Goal: Transaction & Acquisition: Book appointment/travel/reservation

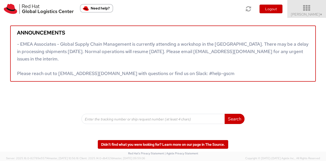
click at [315, 13] on span "Kirk Newcross ▼" at bounding box center [307, 14] width 32 height 5
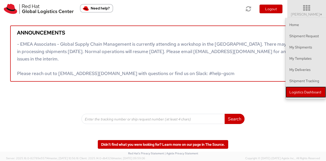
click at [306, 87] on link "Logistics Dashboard" at bounding box center [305, 91] width 40 height 11
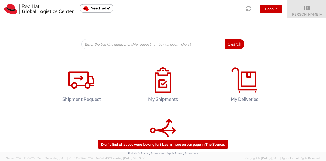
scroll to position [79, 0]
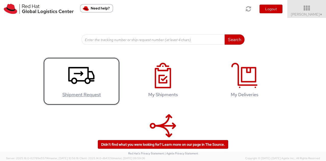
click at [89, 78] on use at bounding box center [81, 75] width 26 height 17
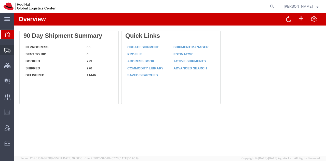
click at [0, 0] on span "Shipment Manager" at bounding box center [0, 0] width 0 height 0
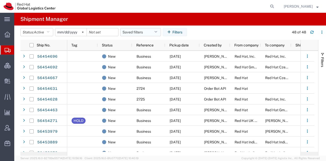
click at [157, 32] on icon "button" at bounding box center [155, 32] width 3 height 4
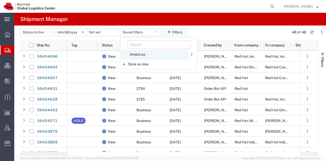
click at [138, 52] on span "Americas" at bounding box center [154, 54] width 67 height 9
type input "2023-05-07"
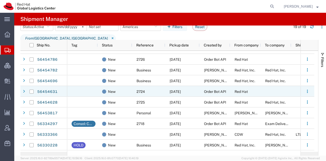
scroll to position [51, 0]
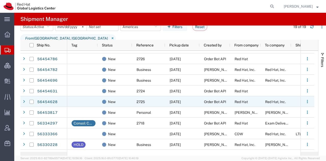
click at [231, 101] on div "Red Hat" at bounding box center [245, 101] width 31 height 11
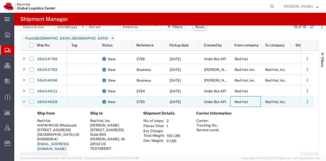
click at [231, 101] on div "Red Hat" at bounding box center [245, 101] width 31 height 11
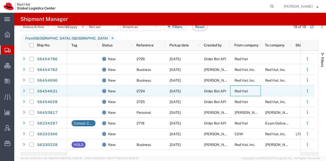
click at [234, 93] on div "Red Hat" at bounding box center [245, 90] width 31 height 11
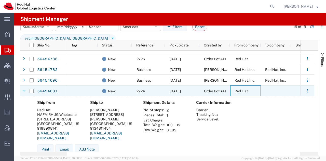
click at [234, 93] on div "Red Hat" at bounding box center [245, 90] width 31 height 11
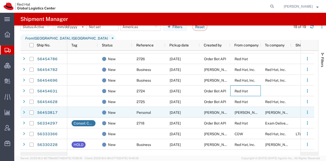
scroll to position [0, 0]
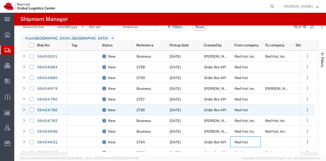
click at [243, 108] on span "Red Hat" at bounding box center [240, 110] width 13 height 4
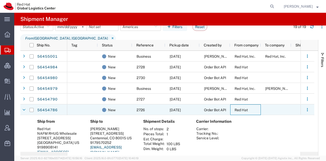
click at [243, 108] on span "Red Hat" at bounding box center [240, 110] width 13 height 4
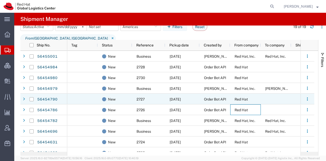
click at [242, 100] on span "Red Hat" at bounding box center [240, 99] width 13 height 4
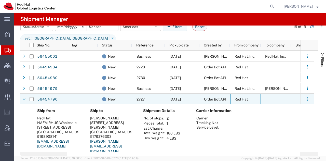
click at [242, 100] on span "Red Hat" at bounding box center [240, 99] width 13 height 4
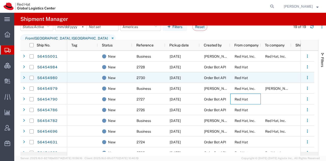
click at [240, 80] on div "Red Hat" at bounding box center [245, 77] width 31 height 11
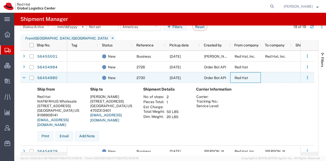
click at [240, 80] on div "Red Hat" at bounding box center [245, 77] width 31 height 11
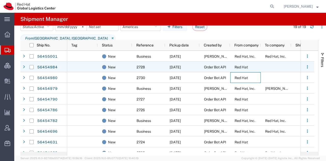
click at [239, 66] on span "Red Hat" at bounding box center [240, 67] width 13 height 4
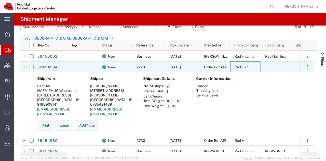
click at [239, 66] on span "Red Hat" at bounding box center [240, 67] width 13 height 4
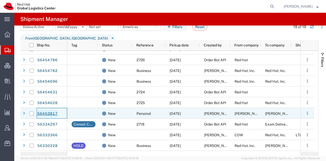
click at [44, 113] on link "56453817" at bounding box center [47, 113] width 21 height 8
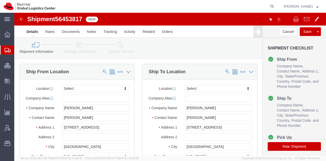
select select
click icon
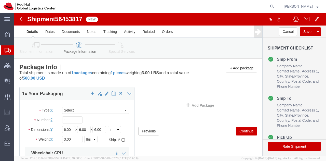
click icon
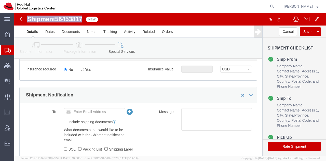
drag, startPoint x: 69, startPoint y: 4, endPoint x: 13, endPoint y: 5, distance: 56.0
click h1 "Shipment 56453817"
copy h1 "Shipment 56453817"
click link "Shipment Information"
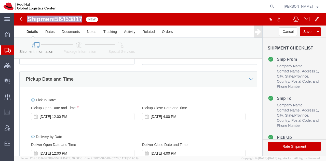
scroll to position [217, 0]
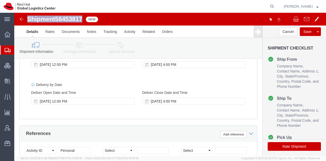
click icon
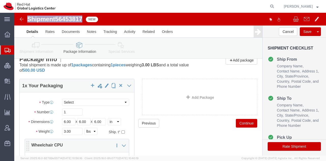
scroll to position [8, 0]
click div "Shipment Information Package Information Special Services"
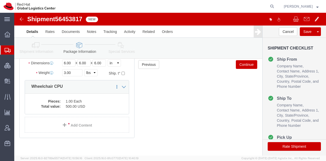
scroll to position [66, 0]
click icon
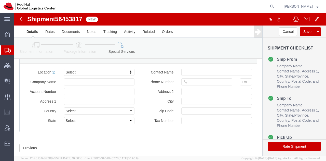
scroll to position [407, 0]
click button "Rate Shipment"
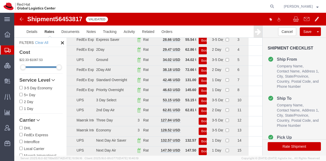
scroll to position [0, 0]
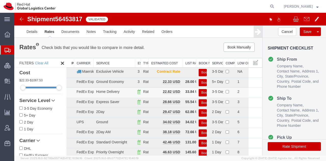
click at [199, 90] on button "Book" at bounding box center [203, 92] width 8 height 7
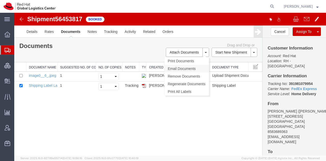
click at [174, 68] on link "Email Documents" at bounding box center [186, 69] width 44 height 8
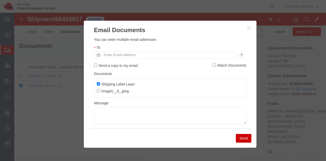
click at [140, 50] on div "To Enter Email Address" at bounding box center [170, 52] width 152 height 14
click at [136, 53] on input "text" at bounding box center [131, 54] width 60 height 7
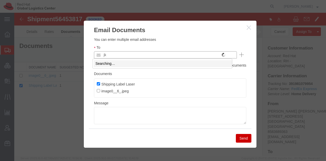
type input "j"
type input "jkauf"
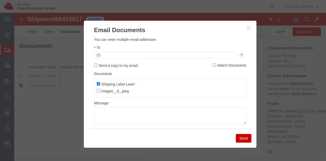
type input "Enter Email Address"
click at [247, 26] on icon "button" at bounding box center [249, 27] width 4 height 4
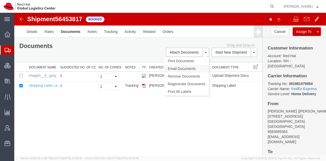
click at [179, 67] on link "Email Documents" at bounding box center [186, 69] width 44 height 8
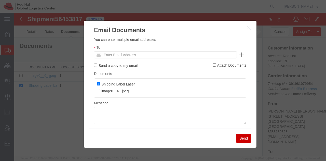
click at [165, 51] on ul "Enter Email Address" at bounding box center [165, 54] width 143 height 7
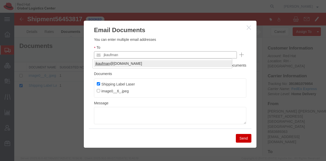
type input "jkaufman"
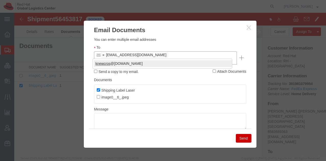
type input "knewcros"
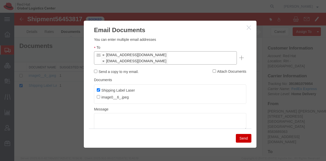
click at [237, 136] on button "Send" at bounding box center [244, 138] width 16 height 9
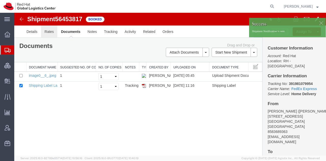
click at [47, 35] on link "Rates" at bounding box center [49, 31] width 17 height 12
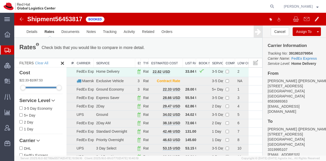
scroll to position [32, 0]
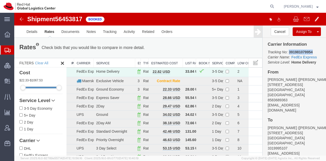
drag, startPoint x: 309, startPoint y: 48, endPoint x: 285, endPoint y: 46, distance: 24.2
click at [285, 49] on p "Tracking No: 391981079954 Carrier Name: FedEx Express FedEx Express Service Lev…" at bounding box center [293, 56] width 53 height 15
copy b "391981079954"
drag, startPoint x: 26, startPoint y: 58, endPoint x: 59, endPoint y: 5, distance: 62.6
click at [0, 0] on span "Shipment Manager" at bounding box center [0, 0] width 0 height 0
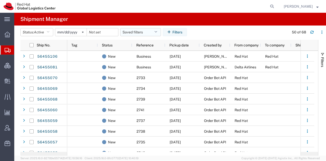
click at [157, 35] on button "Saved filters" at bounding box center [140, 32] width 41 height 8
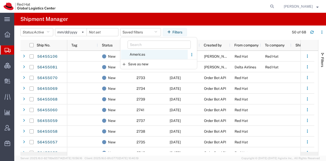
click at [151, 55] on span "Americas" at bounding box center [154, 54] width 67 height 9
type input "2023-05-07"
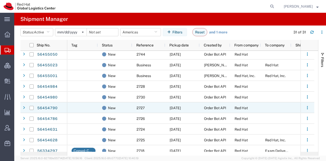
scroll to position [151, 0]
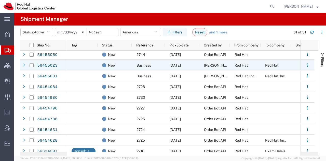
click at [198, 65] on div "[DATE]" at bounding box center [182, 65] width 34 height 11
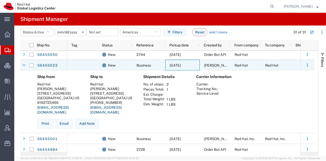
click at [198, 65] on div "[DATE]" at bounding box center [182, 65] width 34 height 11
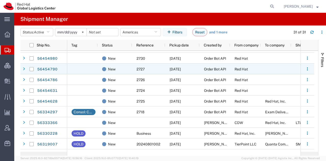
scroll to position [191, 0]
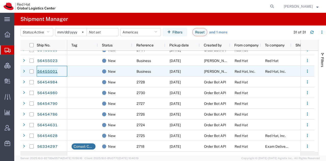
click at [48, 68] on link "56455001" at bounding box center [47, 71] width 21 height 8
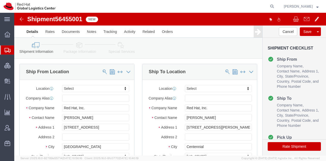
select select
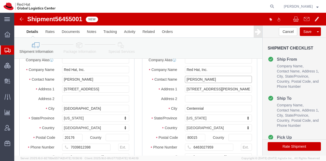
drag, startPoint x: 205, startPoint y: 70, endPoint x: 129, endPoint y: 73, distance: 75.9
click div "Contact Name Maureen Daggett"
paste input "Maureen Daggett"
type input "Maureen Daggett"
click icon
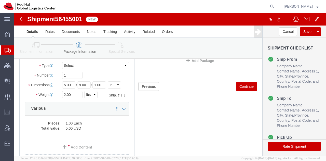
click icon
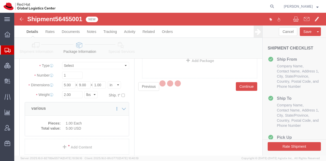
select select
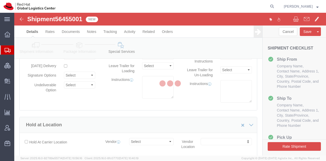
select select "COSTCENTER"
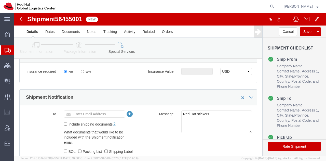
click button "Rate Shipment"
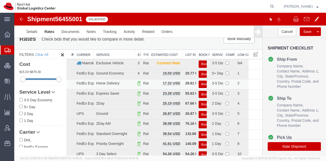
click at [200, 83] on button "Book" at bounding box center [203, 83] width 8 height 7
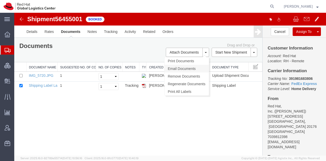
click at [180, 67] on link "Email Documents" at bounding box center [186, 69] width 44 height 8
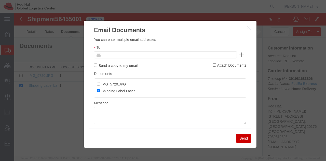
click at [156, 53] on input "text" at bounding box center [131, 54] width 60 height 7
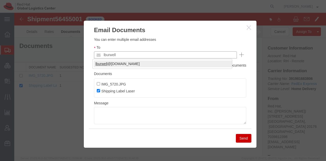
type input "lburwell"
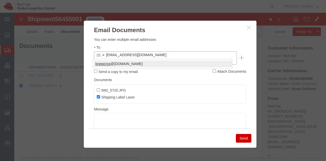
type input "knewcros"
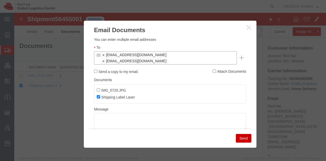
click at [246, 135] on button "Send" at bounding box center [244, 138] width 16 height 9
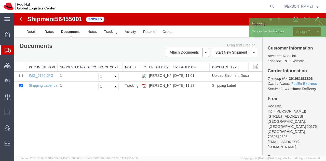
drag, startPoint x: 22, startPoint y: 56, endPoint x: 55, endPoint y: 6, distance: 59.6
click at [0, 0] on span "Shipment Manager" at bounding box center [0, 0] width 0 height 0
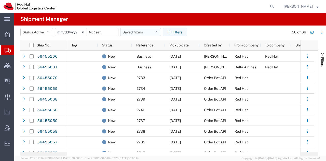
click at [152, 31] on button "Saved filters" at bounding box center [140, 32] width 41 height 8
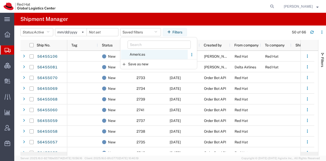
click at [141, 53] on span "Americas" at bounding box center [154, 54] width 67 height 9
type input "2023-05-07"
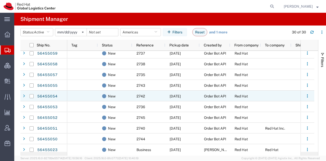
scroll to position [83, 0]
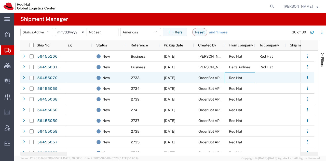
click at [233, 81] on div "Red Hat" at bounding box center [239, 77] width 31 height 11
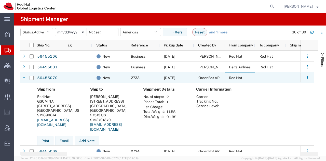
click at [233, 81] on div "Red Hat" at bounding box center [239, 77] width 31 height 11
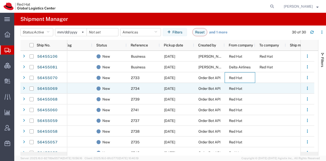
click at [232, 88] on span "Red Hat" at bounding box center [235, 88] width 13 height 4
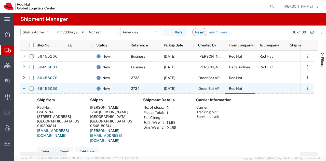
click at [232, 88] on span "Red Hat" at bounding box center [235, 88] width 13 height 4
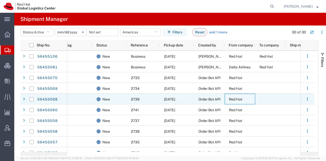
click at [232, 95] on div "Red Hat" at bounding box center [239, 98] width 31 height 11
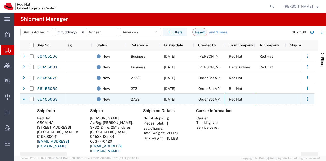
click at [232, 95] on div "Red Hat" at bounding box center [239, 98] width 31 height 11
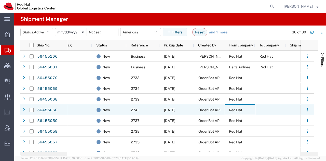
click at [232, 107] on div "Red Hat" at bounding box center [239, 109] width 31 height 11
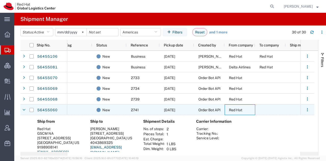
click at [232, 107] on div "Red Hat" at bounding box center [239, 109] width 31 height 11
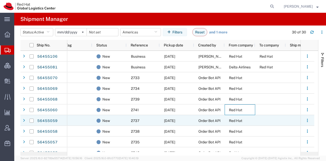
click at [230, 121] on span "Red Hat" at bounding box center [235, 120] width 13 height 4
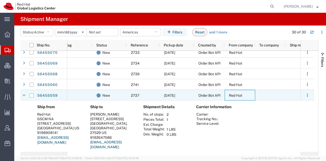
click at [235, 97] on span "Red Hat" at bounding box center [235, 95] width 13 height 4
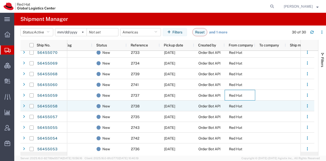
click at [235, 106] on span "Red Hat" at bounding box center [235, 106] width 13 height 4
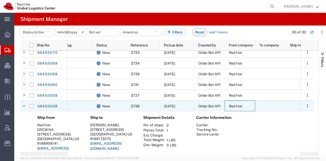
click at [235, 106] on span "Red Hat" at bounding box center [235, 106] width 13 height 4
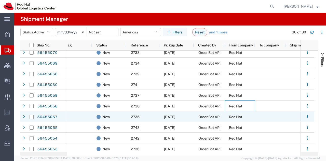
click at [234, 114] on div "Red Hat" at bounding box center [239, 116] width 31 height 11
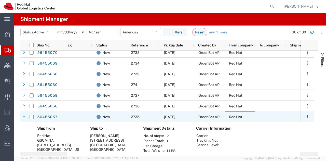
click at [234, 114] on div "Red Hat" at bounding box center [239, 116] width 31 height 11
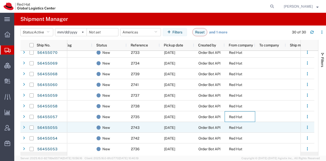
click at [234, 124] on div "Red Hat" at bounding box center [239, 127] width 31 height 11
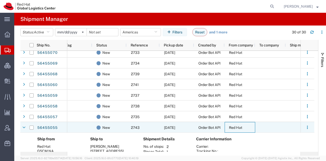
click at [234, 124] on div "Red Hat" at bounding box center [239, 127] width 31 height 11
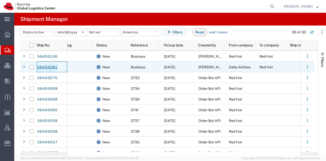
click at [50, 64] on link "56455081" at bounding box center [47, 67] width 21 height 8
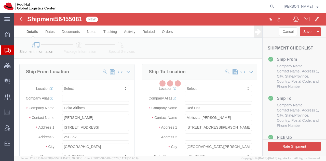
select select
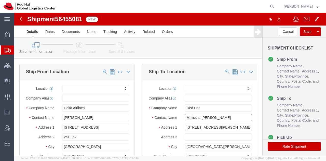
drag, startPoint x: 199, startPoint y: 109, endPoint x: 139, endPoint y: 107, distance: 60.4
click div "Contact Name [PERSON_NAME]"
paste input "Melisssa [PERSON_NAME]"
type input "Melisssa [PERSON_NAME]"
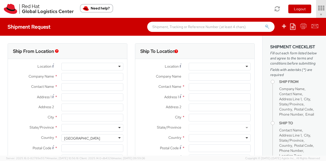
select select "901"
select select
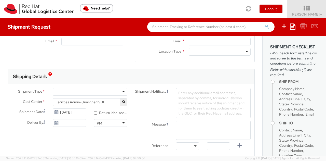
scroll to position [129, 0]
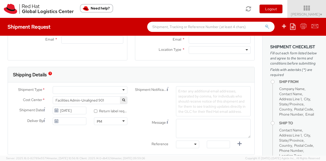
type input "Red Hat, Inc."
type input "[PERSON_NAME]"
type input "100 East Davie Street"
type input "RALEIGH"
type input "27601"
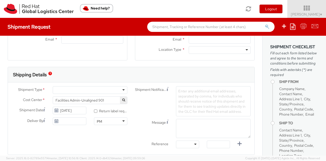
type input "19193013123"
type input "[EMAIL_ADDRESS][DOMAIN_NAME]"
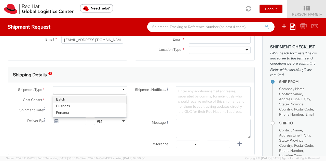
click at [119, 92] on div at bounding box center [90, 90] width 75 height 8
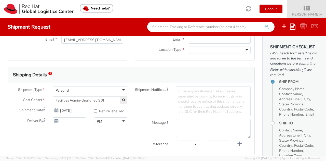
select select "900"
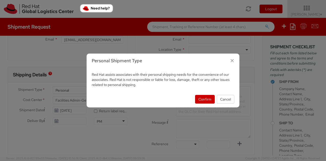
click at [230, 60] on icon "button" at bounding box center [231, 60] width 7 height 7
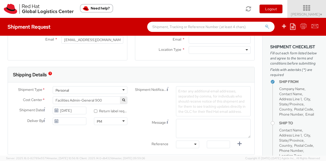
click at [319, 13] on span "▼" at bounding box center [320, 14] width 3 height 4
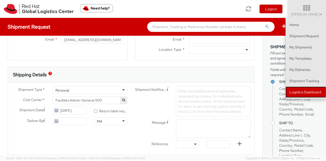
click at [297, 94] on link "Logistics Dashboard" at bounding box center [305, 91] width 40 height 11
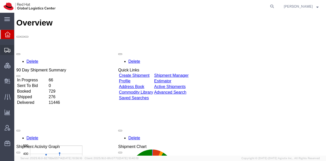
click at [0, 0] on span "Shipment Manager" at bounding box center [0, 0] width 0 height 0
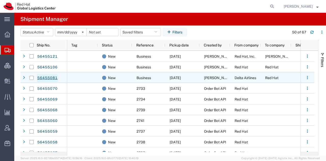
click at [54, 77] on link "56455081" at bounding box center [47, 78] width 21 height 8
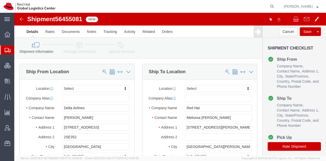
select select
drag, startPoint x: 202, startPoint y: 110, endPoint x: 140, endPoint y: 110, distance: 61.6
click div "Contact Name [PERSON_NAME]"
paste input "Melisssa [PERSON_NAME]"
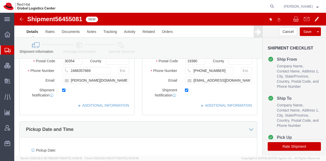
scroll to position [115, 0]
type input "Melisssa [PERSON_NAME]"
click icon
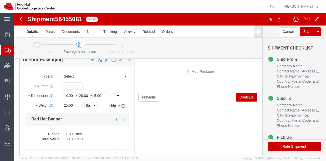
scroll to position [34, 0]
click icon
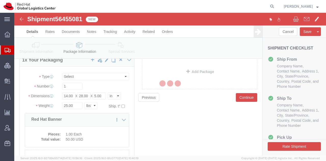
select select
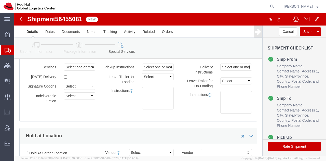
select select "COSTCENTER"
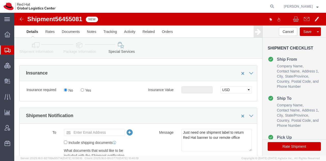
scroll to position [268, 0]
click button "Rate Shipment"
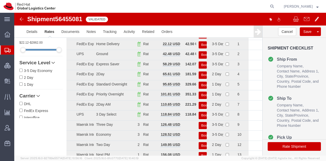
scroll to position [0, 0]
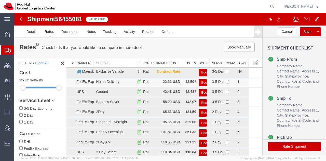
click at [199, 80] on button "Book" at bounding box center [203, 82] width 8 height 7
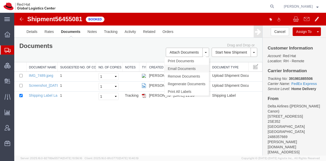
click at [179, 71] on link "Email Documents" at bounding box center [186, 69] width 44 height 8
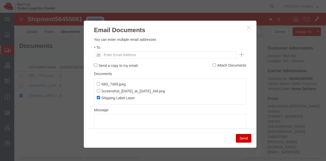
click at [159, 50] on div "To Enter Email Address" at bounding box center [170, 52] width 152 height 14
click at [144, 56] on input "text" at bounding box center [131, 54] width 60 height 7
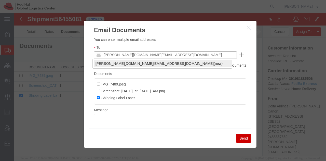
type input "[PERSON_NAME][DOMAIN_NAME][EMAIL_ADDRESS][DOMAIN_NAME]"
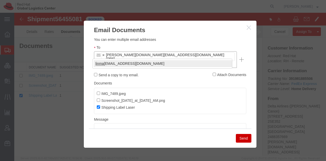
type input "linma"
type input "knewcros"
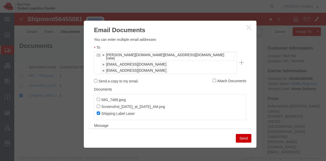
click at [249, 136] on button "Send" at bounding box center [244, 138] width 16 height 9
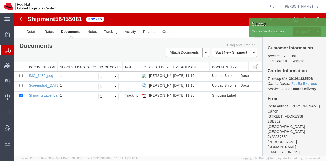
click at [0, 0] on span "Shipment Manager" at bounding box center [0, 0] width 0 height 0
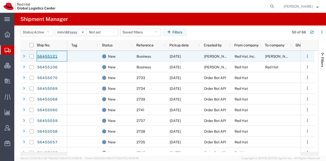
click at [55, 58] on link "56455121" at bounding box center [47, 56] width 21 height 8
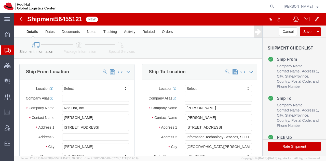
select select
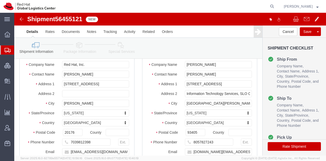
scroll to position [44, 0]
click input "Information Technology Services, SLO County Office of Education"
type input "Information Technology Services,"
paste input "SLO County Office of Education"
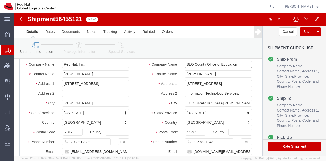
type input "SLO County Office of Education"
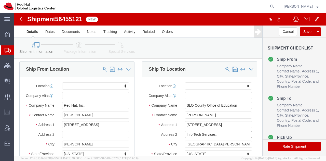
scroll to position [2, 0]
type input "Info Tech Services,"
click icon
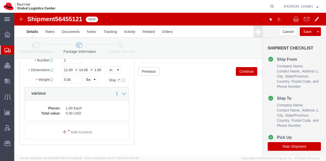
scroll to position [60, 0]
click icon
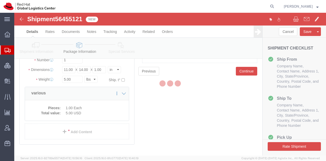
select select
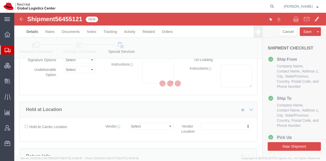
scroll to position [424, 0]
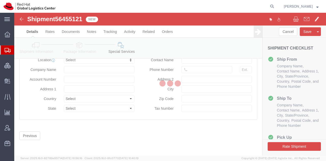
select select "COSTCENTER"
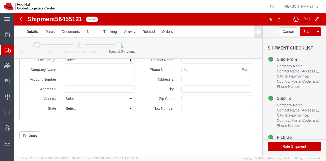
click icon
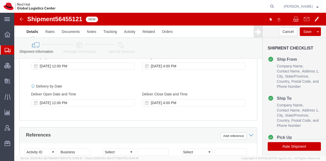
scroll to position [216, 0]
click icon
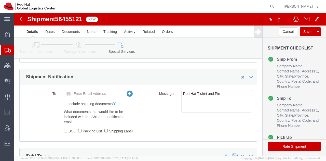
scroll to position [306, 0]
click button "Rate Shipment"
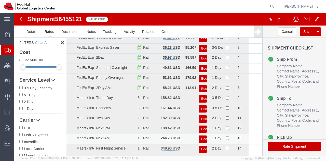
scroll to position [0, 0]
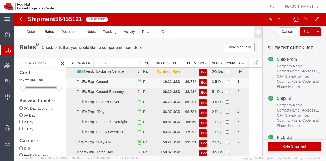
click at [200, 83] on button "Book" at bounding box center [203, 82] width 8 height 7
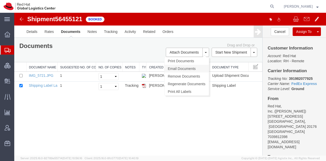
click at [176, 68] on link "Email Documents" at bounding box center [186, 69] width 44 height 8
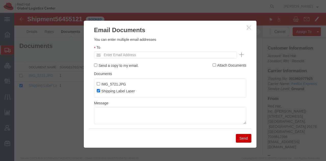
click at [161, 56] on ul "Enter Email Address" at bounding box center [165, 54] width 143 height 7
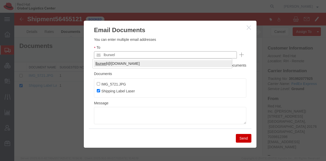
type input "lburwel"
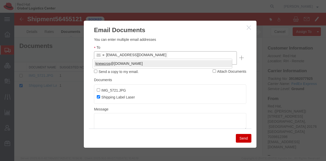
type input "knewcros"
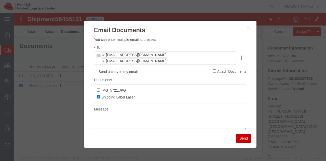
click at [244, 139] on button "Send" at bounding box center [244, 138] width 16 height 9
